Goal: Find specific page/section: Find specific page/section

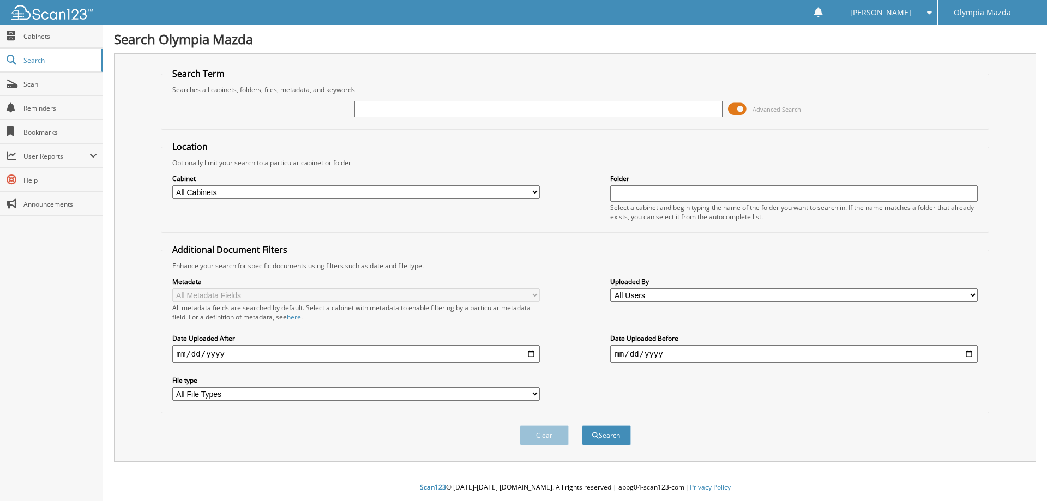
click at [739, 108] on span at bounding box center [737, 109] width 19 height 16
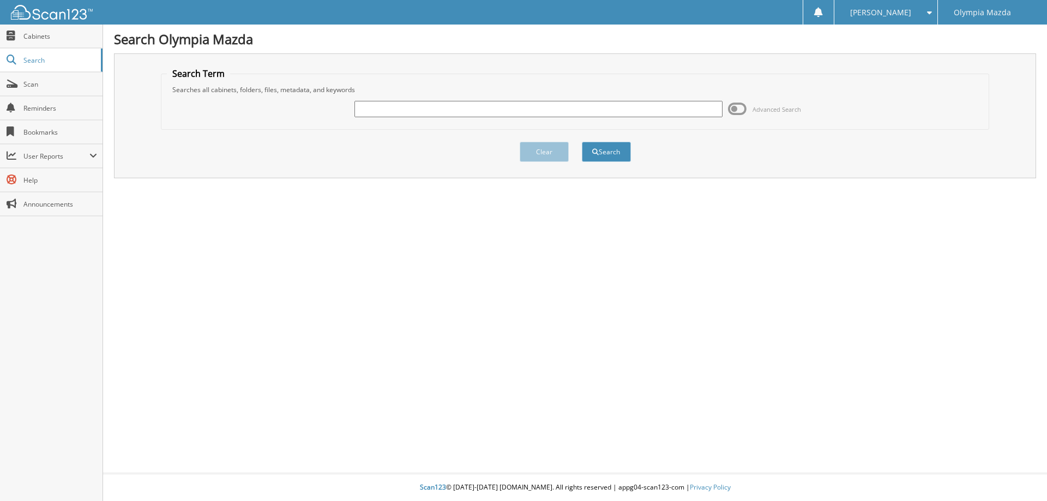
click at [532, 117] on input "text" at bounding box center [538, 109] width 368 height 16
type input "36124"
click at [614, 157] on button "Search" at bounding box center [606, 152] width 49 height 20
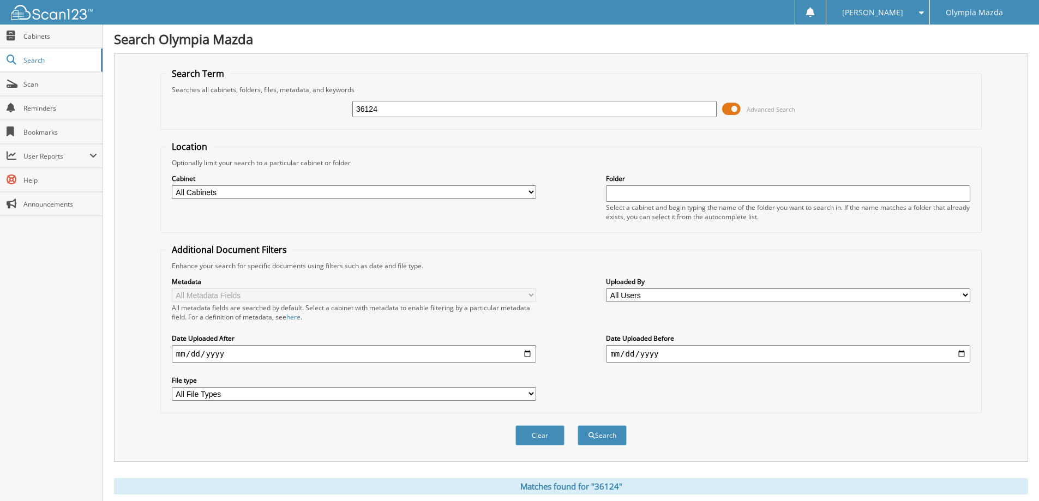
click at [733, 106] on span at bounding box center [731, 109] width 19 height 16
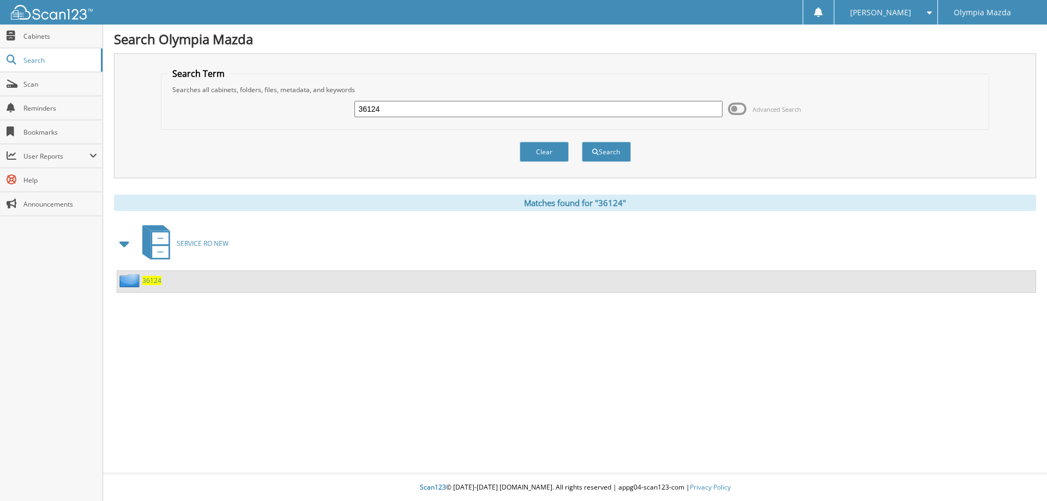
drag, startPoint x: 733, startPoint y: 107, endPoint x: 693, endPoint y: 111, distance: 41.1
click at [734, 107] on span at bounding box center [737, 109] width 19 height 16
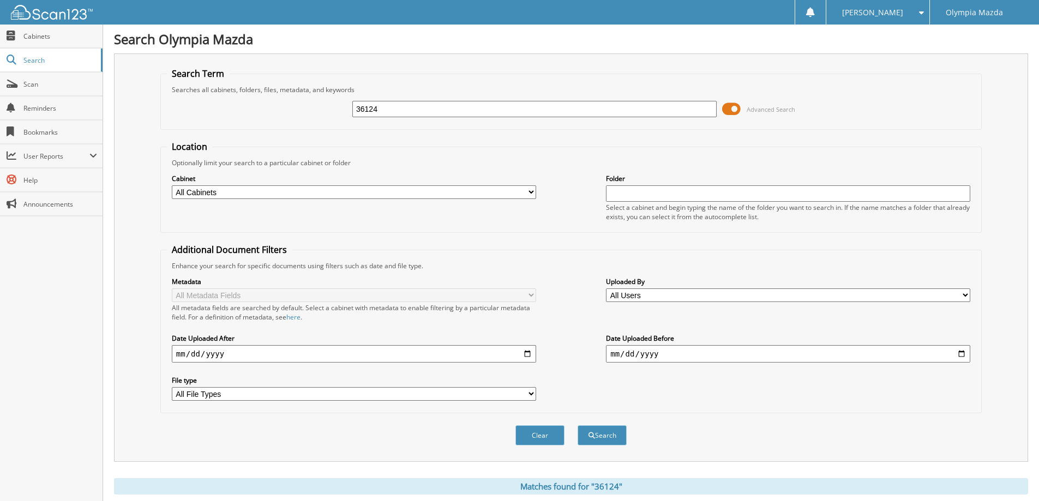
click at [725, 112] on span at bounding box center [731, 109] width 19 height 16
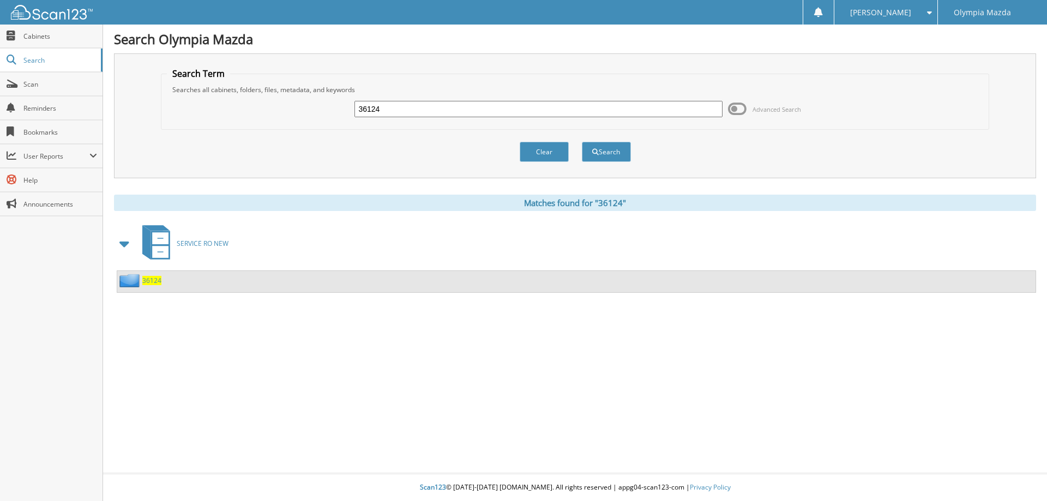
click at [148, 279] on span "36124" at bounding box center [151, 280] width 19 height 9
